Goal: Task Accomplishment & Management: Manage account settings

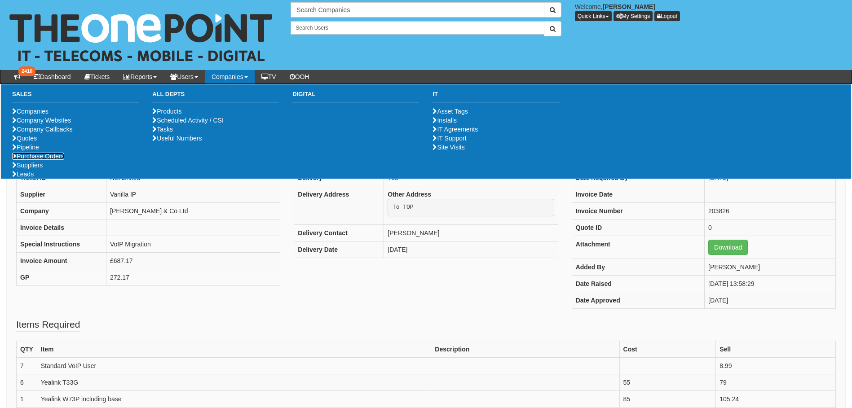
drag, startPoint x: 41, startPoint y: 192, endPoint x: 53, endPoint y: 182, distance: 15.4
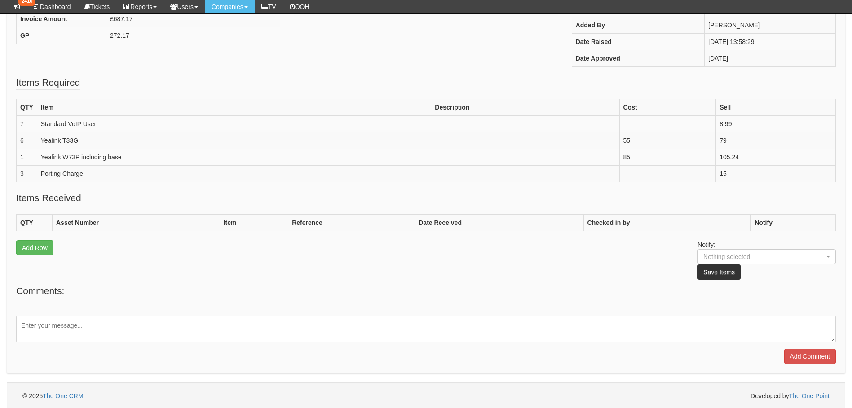
scroll to position [220, 0]
click at [51, 330] on textarea at bounding box center [425, 328] width 819 height 26
type textarea "D"
type textarea "P"
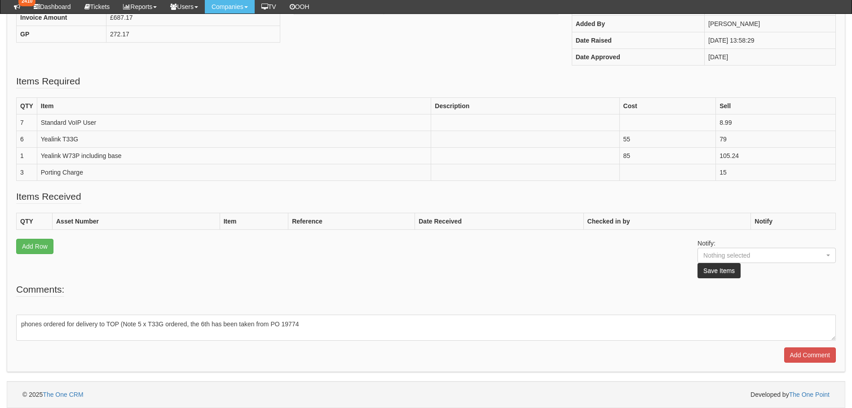
click at [121, 321] on textarea "phones ordered for delivery to TOP (Note 5 x T33G ordered, the 6th has been tak…" at bounding box center [425, 328] width 819 height 26
click at [315, 326] on textarea "phones ordered for delivery to TOP. Note 5 x T33G ordered, the 6th has been tak…" at bounding box center [425, 328] width 819 height 26
type textarea "phones ordered for delivery to TOP. Note 5 x T33G ordered, the 6th has been tak…"
click at [812, 356] on input "Add Comment" at bounding box center [810, 354] width 52 height 15
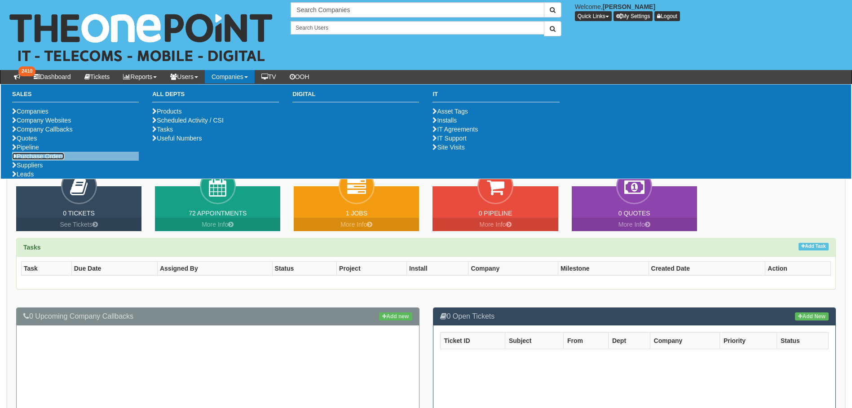
click at [43, 160] on link "Purchase Orders" at bounding box center [38, 156] width 52 height 7
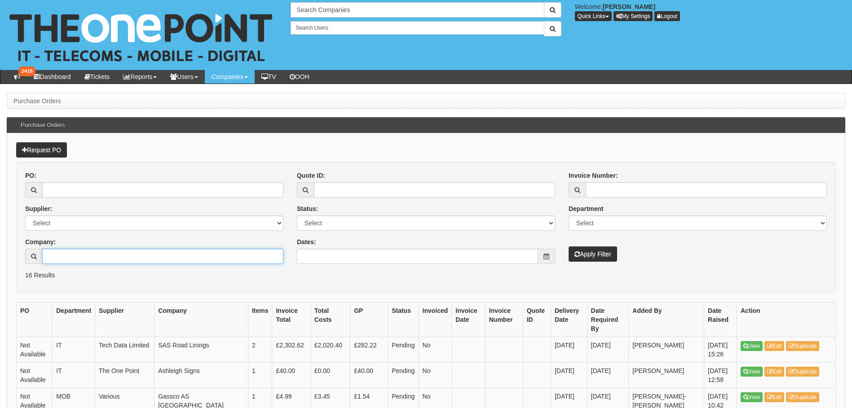
click at [101, 261] on input "Company:" at bounding box center [162, 256] width 241 height 15
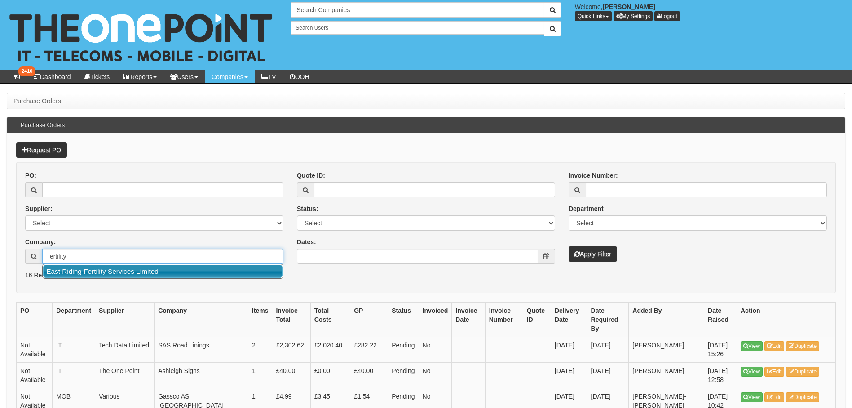
click at [73, 269] on link "East Riding Fertility Services Limited" at bounding box center [162, 271] width 239 height 13
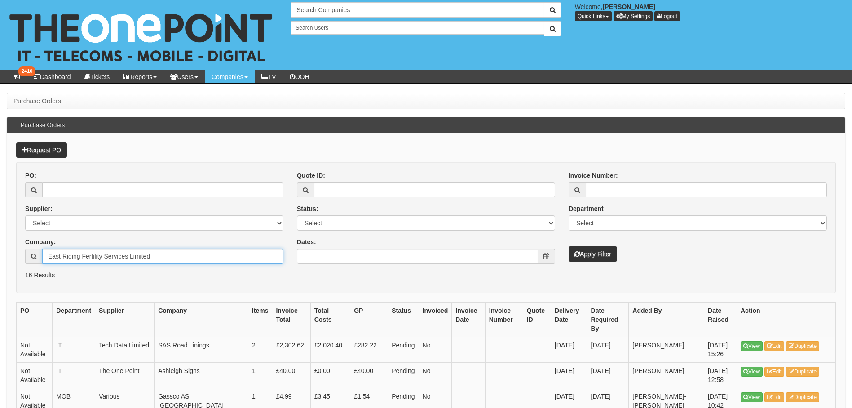
type input "East Riding Fertility Services Limited"
click at [584, 257] on button "Apply Filter" at bounding box center [592, 253] width 48 height 15
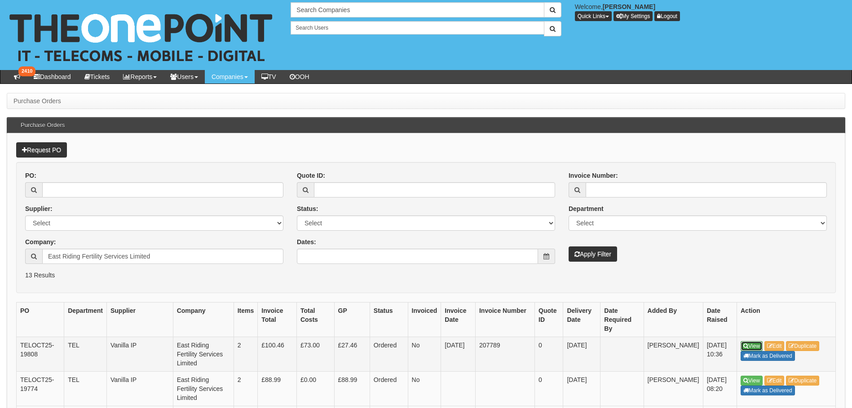
drag, startPoint x: 749, startPoint y: 334, endPoint x: 670, endPoint y: 117, distance: 231.0
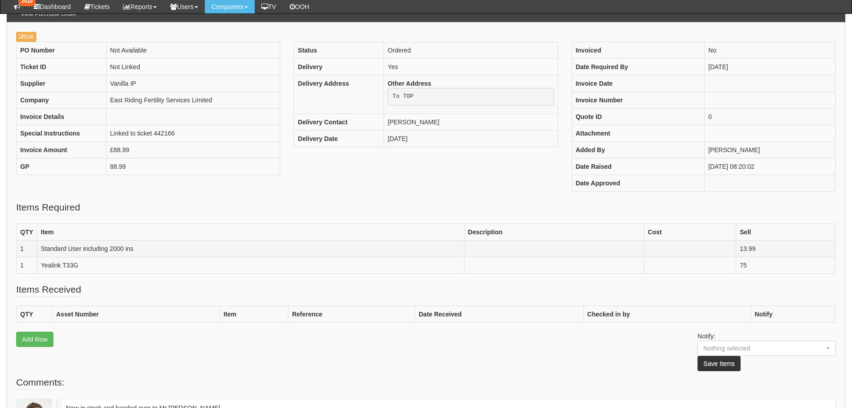
scroll to position [180, 0]
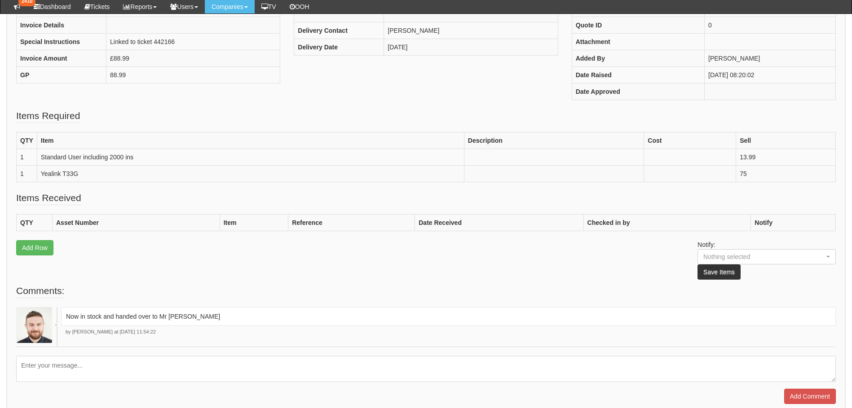
click at [73, 371] on textarea at bounding box center [425, 369] width 819 height 26
click at [120, 377] on textarea "customer has requested the T33G be swapped for a W73P which has been ordered un…" at bounding box center [425, 369] width 819 height 26
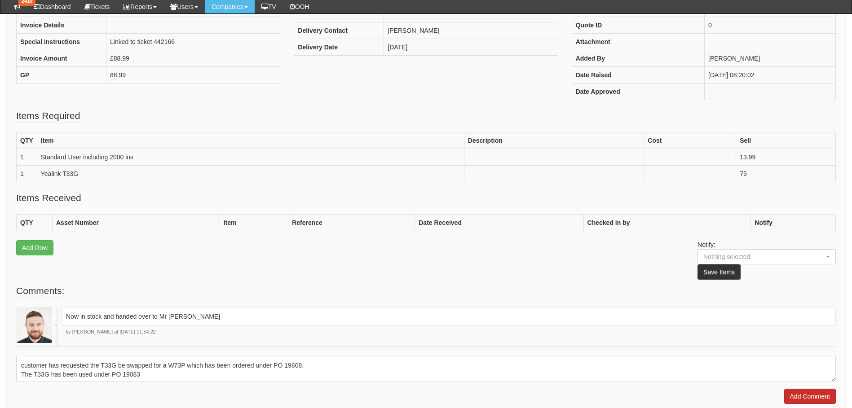
type textarea "customer has requested the T33G be swapped for a W73P which has been ordered un…"
click at [803, 393] on input "Add Comment" at bounding box center [810, 396] width 52 height 15
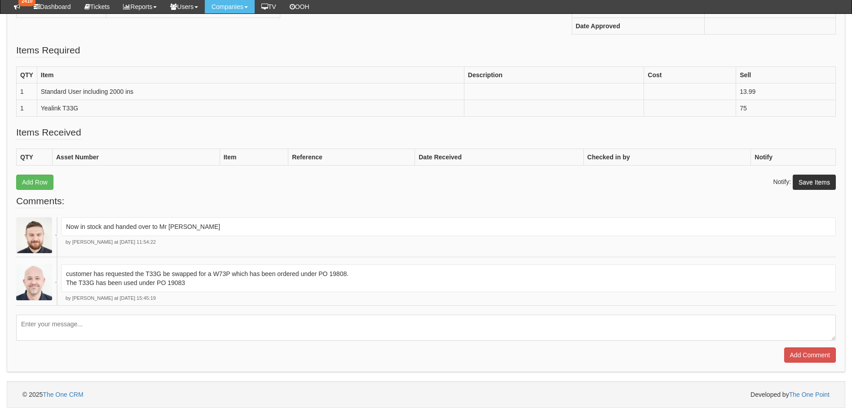
scroll to position [291, 0]
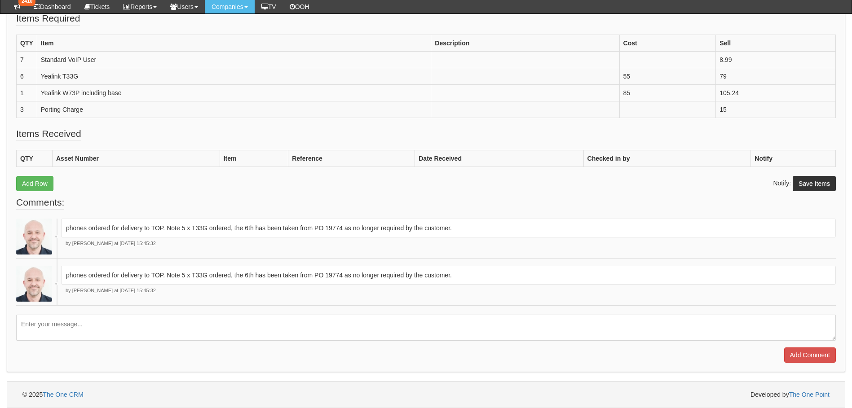
scroll to position [329, 0]
